Goal: Navigation & Orientation: Find specific page/section

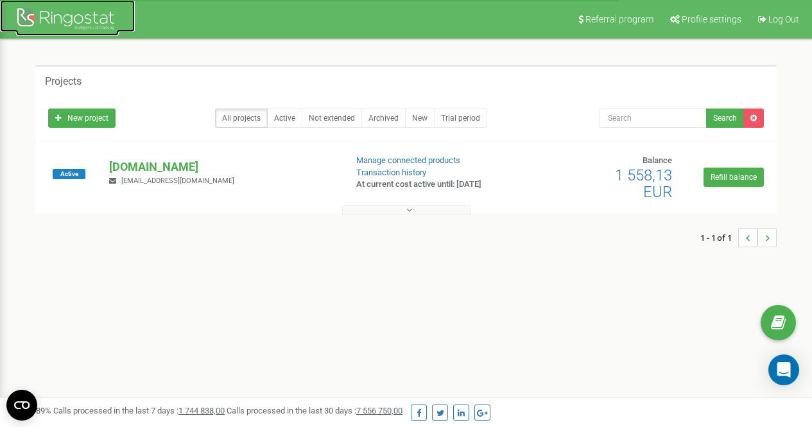
click at [87, 22] on div at bounding box center [67, 20] width 103 height 31
click at [153, 163] on p "[DOMAIN_NAME]" at bounding box center [222, 167] width 226 height 17
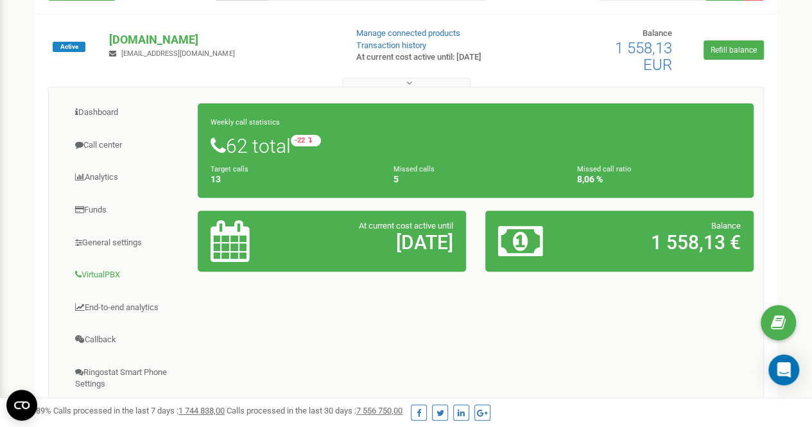
scroll to position [128, 0]
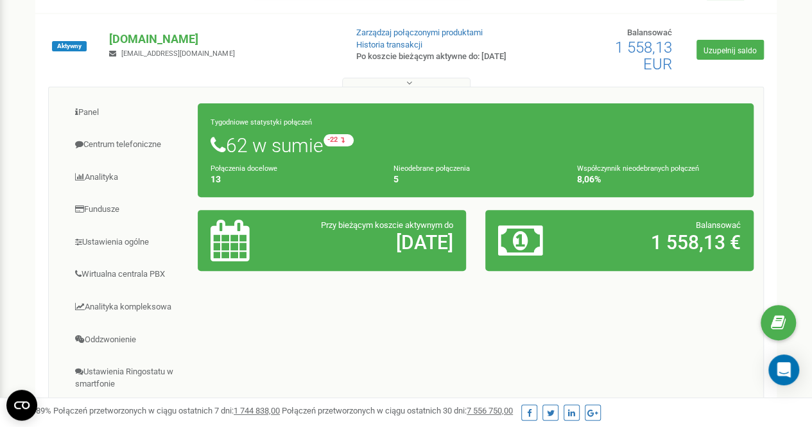
click at [0, 171] on div "Program poleceń Ustawienia profilu Wyloguj się Projektowanie Nowy projekt Wszys…" at bounding box center [406, 257] width 812 height 770
click at [119, 140] on font "Centrum telefoniczne" at bounding box center [122, 144] width 78 height 10
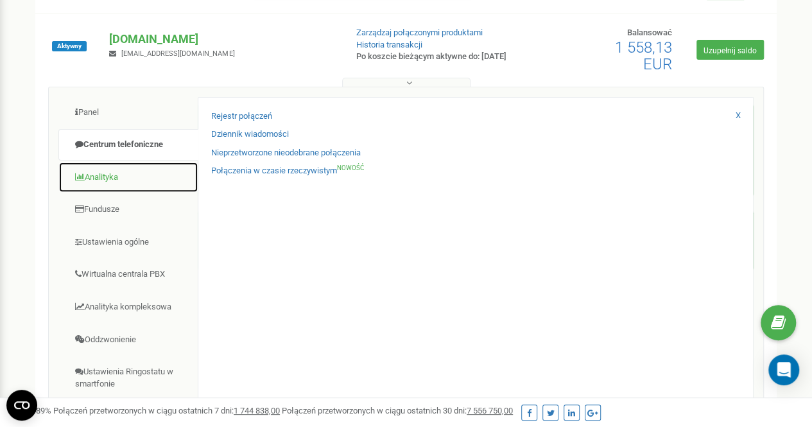
click at [112, 178] on font "Analityka" at bounding box center [101, 177] width 33 height 10
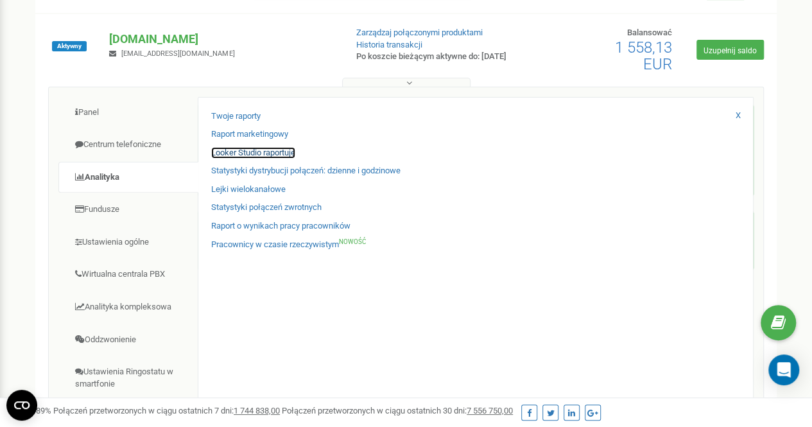
click at [272, 153] on font "Looker Studio raportuje" at bounding box center [253, 153] width 84 height 10
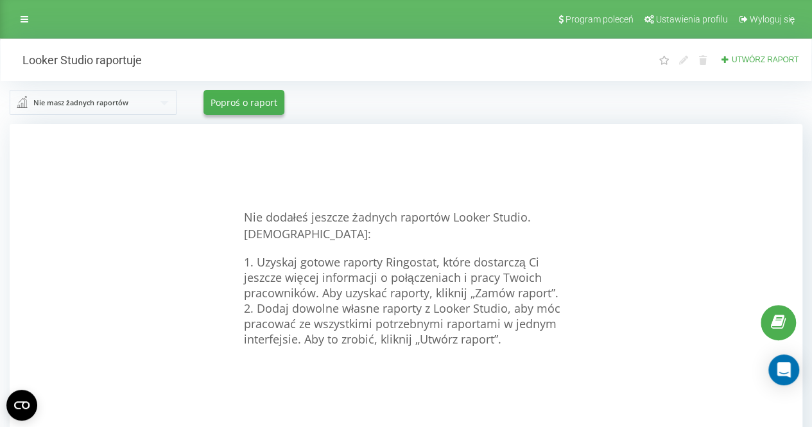
click at [148, 106] on input "text" at bounding box center [94, 102] width 166 height 23
click at [510, 92] on div "Nie masz żadnych raportów Nie znaleziono wyników. Poproś o raport" at bounding box center [406, 102] width 793 height 25
